Goal: Navigation & Orientation: Find specific page/section

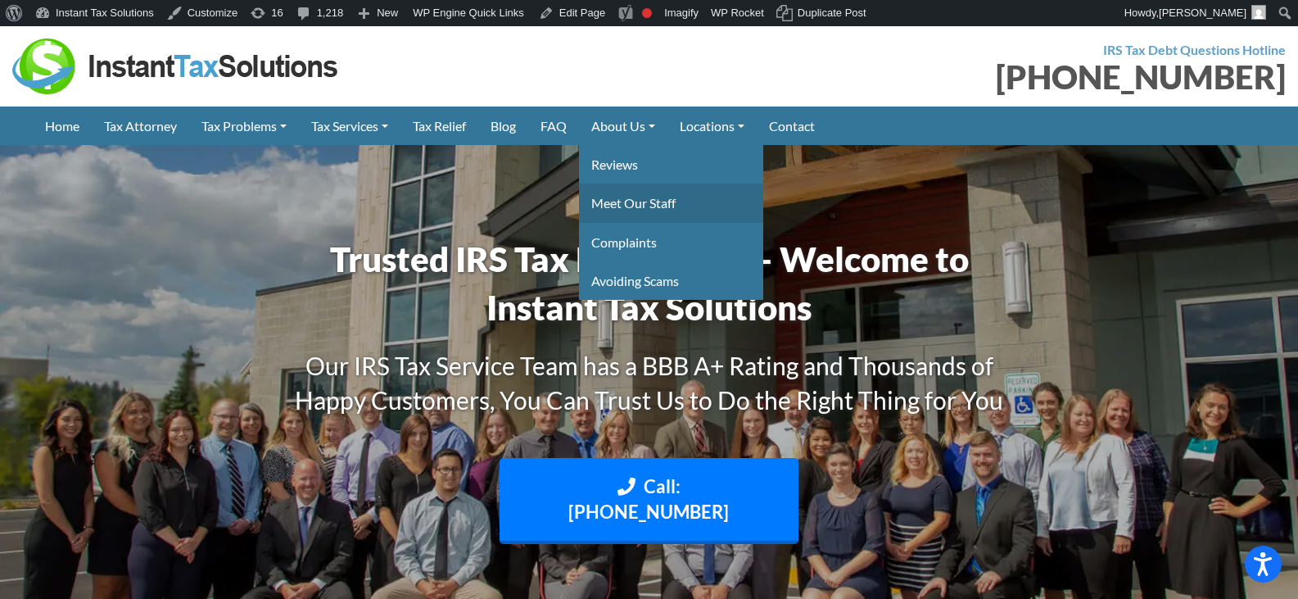
click at [620, 192] on link "Meet Our Staff" at bounding box center [671, 202] width 184 height 39
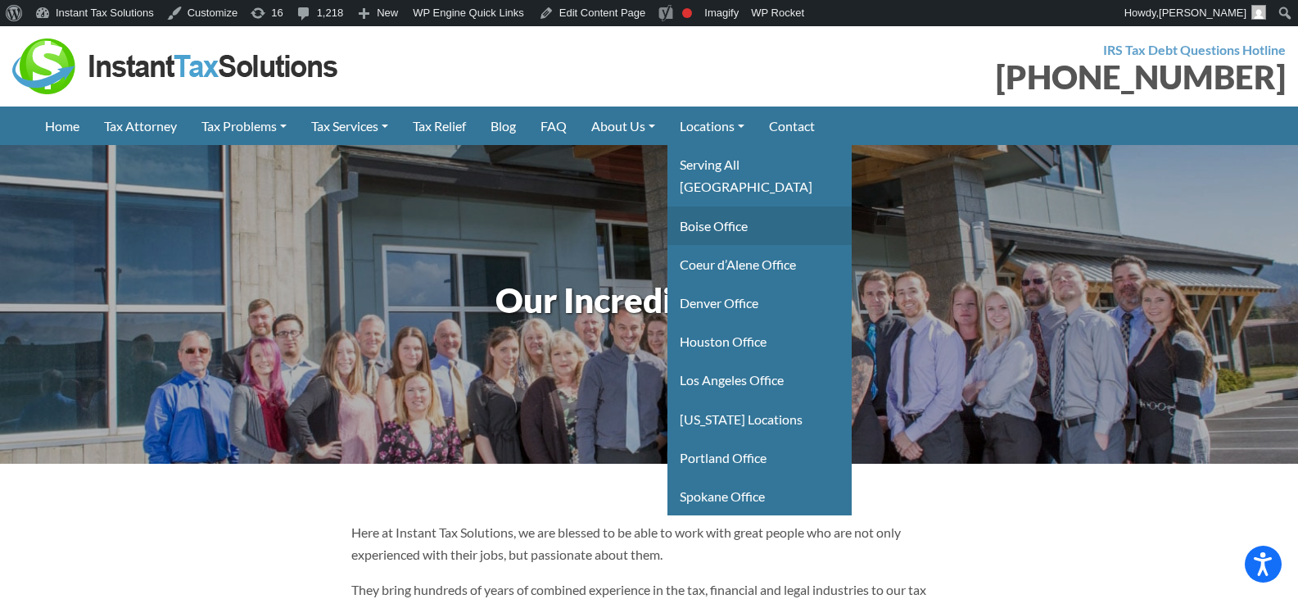
click at [744, 206] on link "Boise Office" at bounding box center [760, 225] width 184 height 39
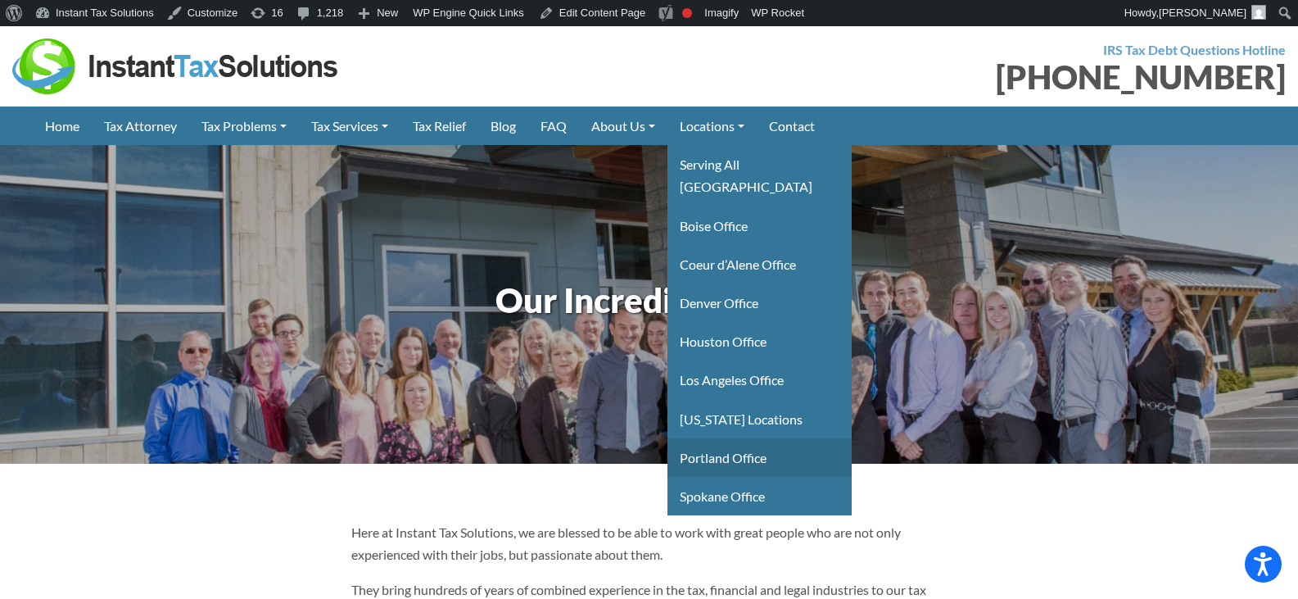
click at [738, 438] on link "Portland Office" at bounding box center [760, 457] width 184 height 39
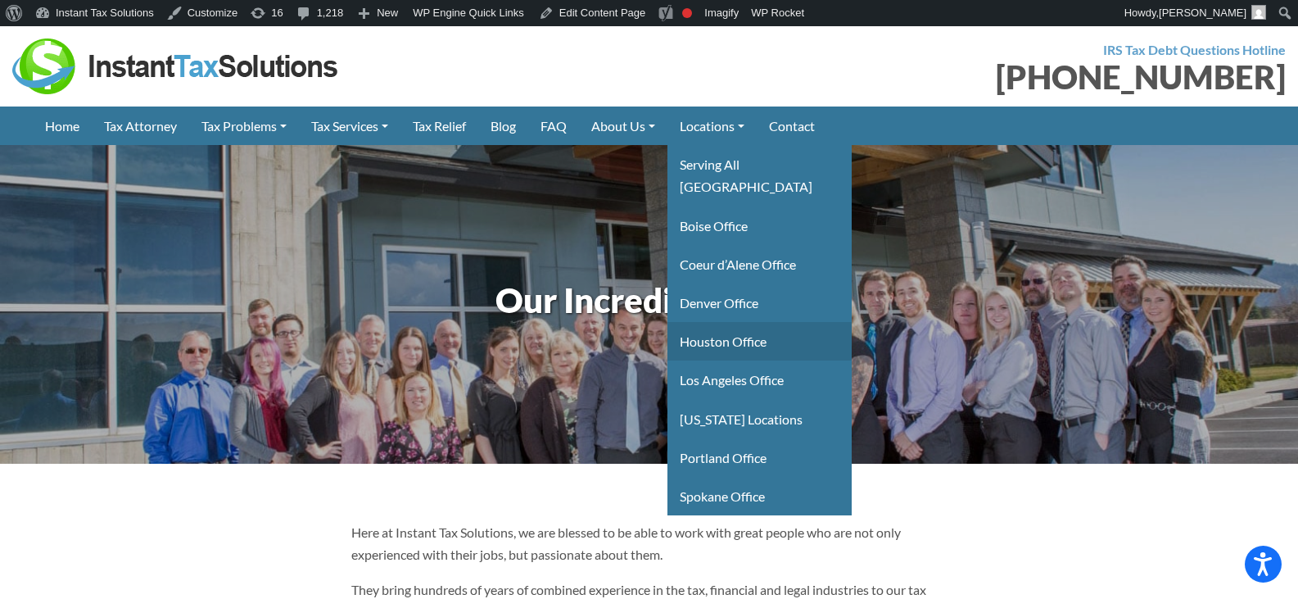
click at [724, 322] on link "Houston Office" at bounding box center [760, 341] width 184 height 39
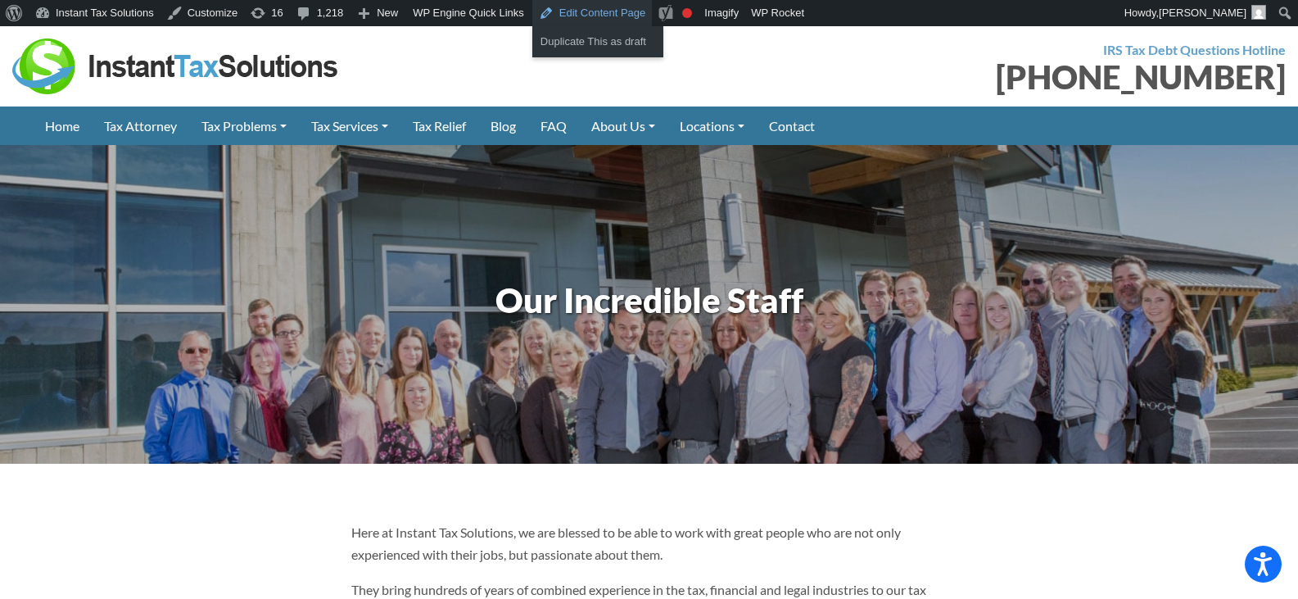
click at [602, 10] on link "Edit Content Page" at bounding box center [592, 13] width 120 height 26
